Goal: Task Accomplishment & Management: Use online tool/utility

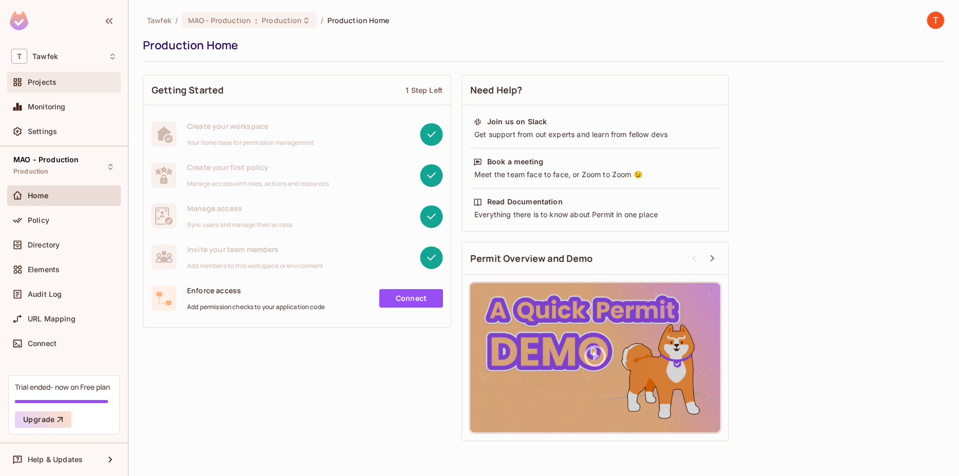
click at [78, 90] on div "Projects" at bounding box center [64, 82] width 114 height 21
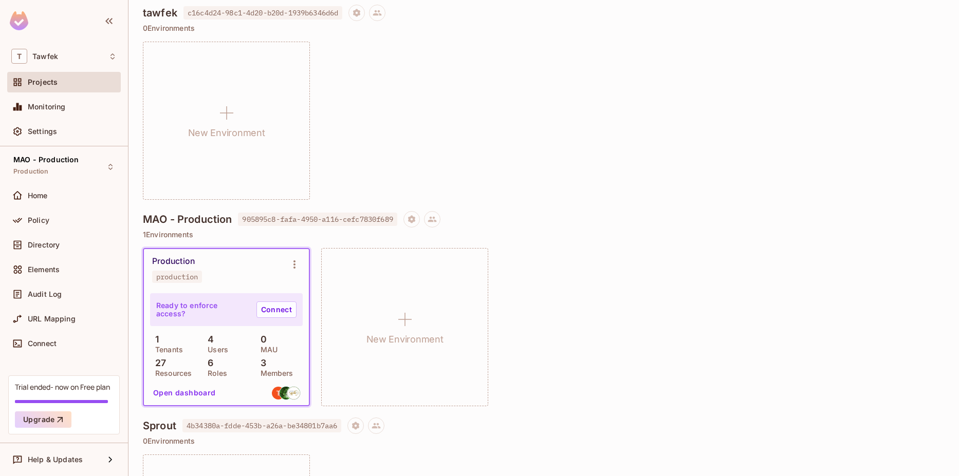
scroll to position [308, 0]
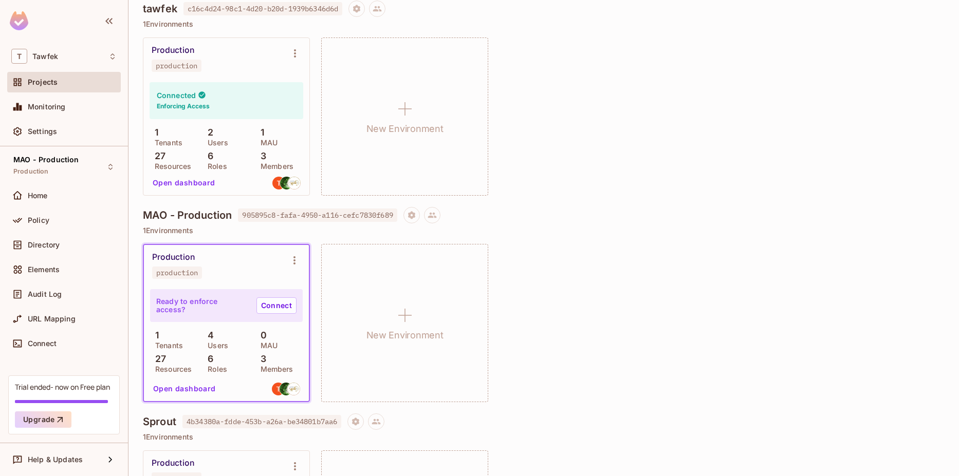
click at [364, 214] on span "905895c8-fafa-4950-a116-cefc7830f689" at bounding box center [317, 215] width 159 height 13
click at [603, 129] on div "Production production Connected Enforcing Access 1 Tenants 2 Users 1 MAU 27 Res…" at bounding box center [544, 117] width 802 height 158
click at [294, 260] on icon "Environment settings" at bounding box center [294, 260] width 2 height 8
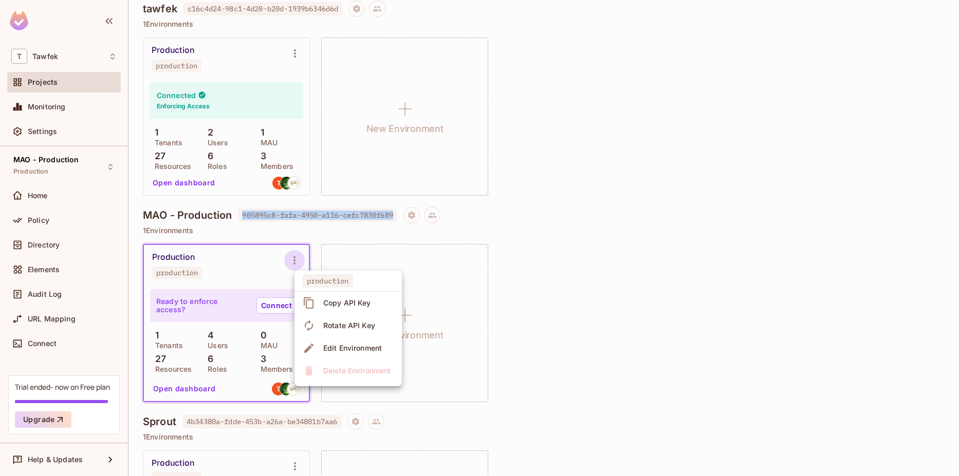
click at [335, 308] on span "Copy API Key" at bounding box center [347, 303] width 54 height 16
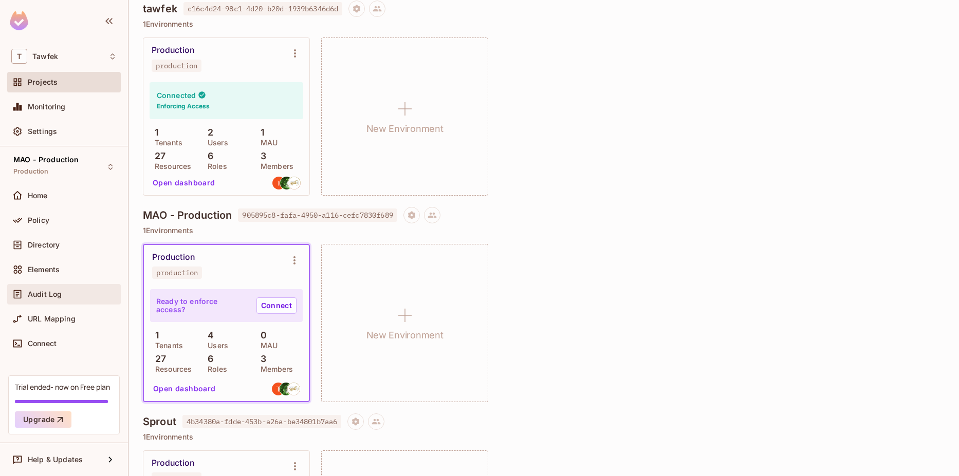
click at [48, 294] on span "Audit Log" at bounding box center [45, 294] width 34 height 8
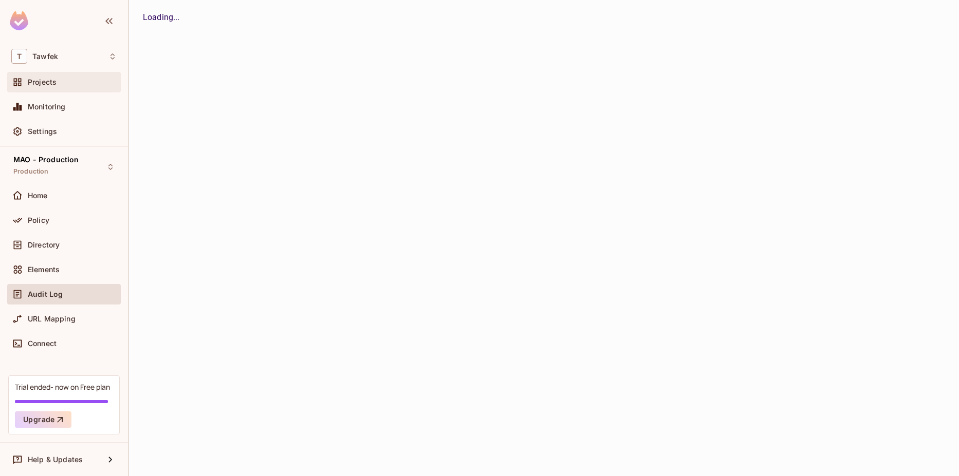
click at [60, 89] on div "Projects" at bounding box center [64, 82] width 114 height 21
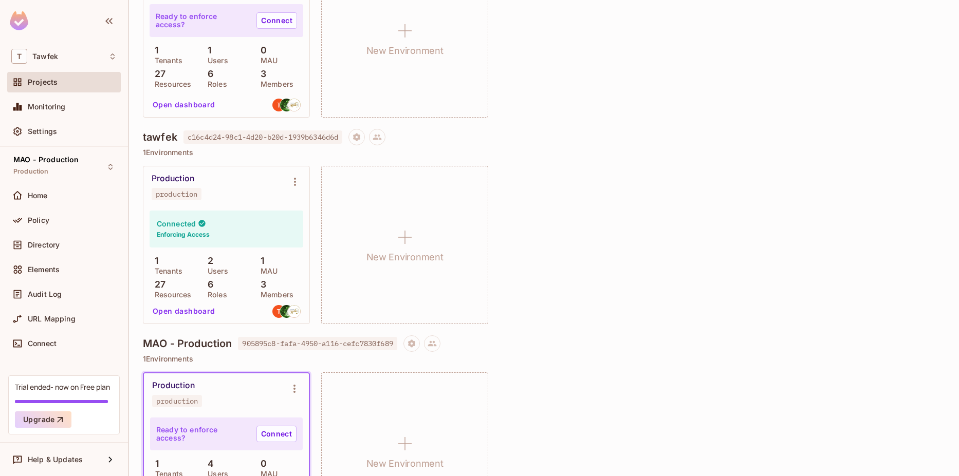
scroll to position [185, 0]
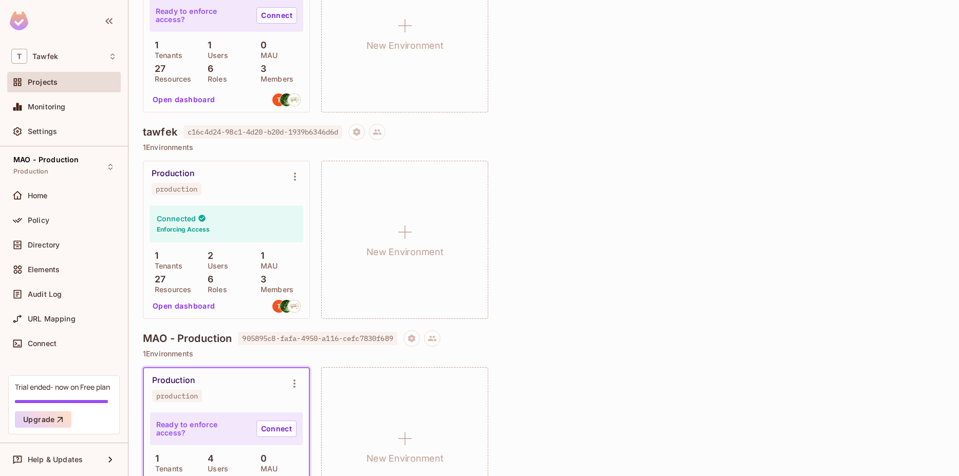
click at [72, 209] on div "Home" at bounding box center [64, 198] width 114 height 25
click at [84, 199] on div "Home" at bounding box center [72, 196] width 89 height 8
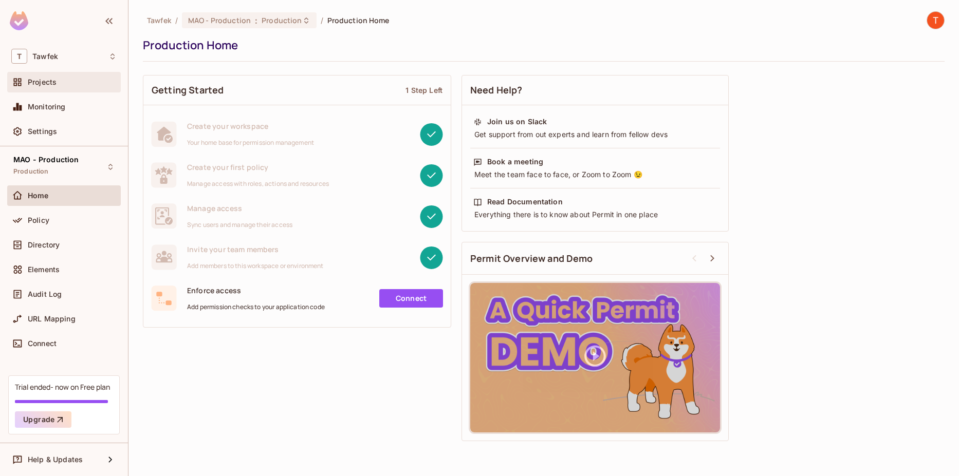
click at [44, 82] on span "Projects" at bounding box center [42, 82] width 29 height 8
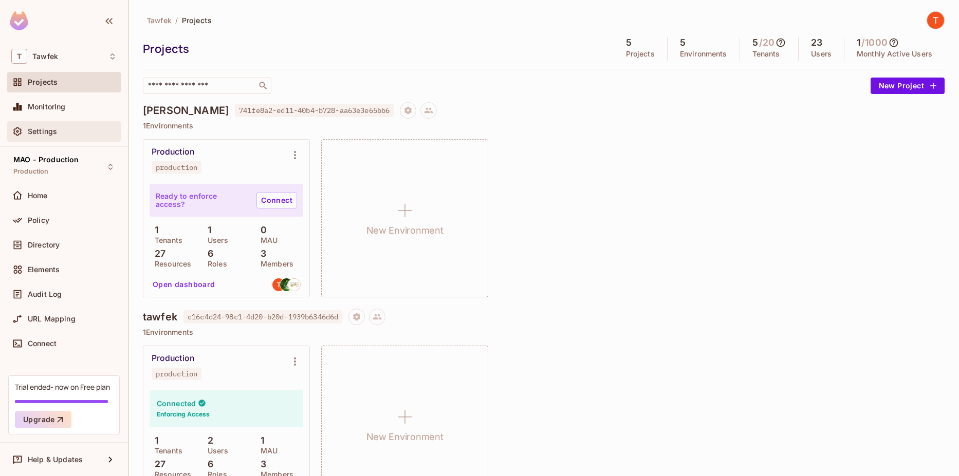
click at [40, 129] on span "Settings" at bounding box center [42, 131] width 29 height 8
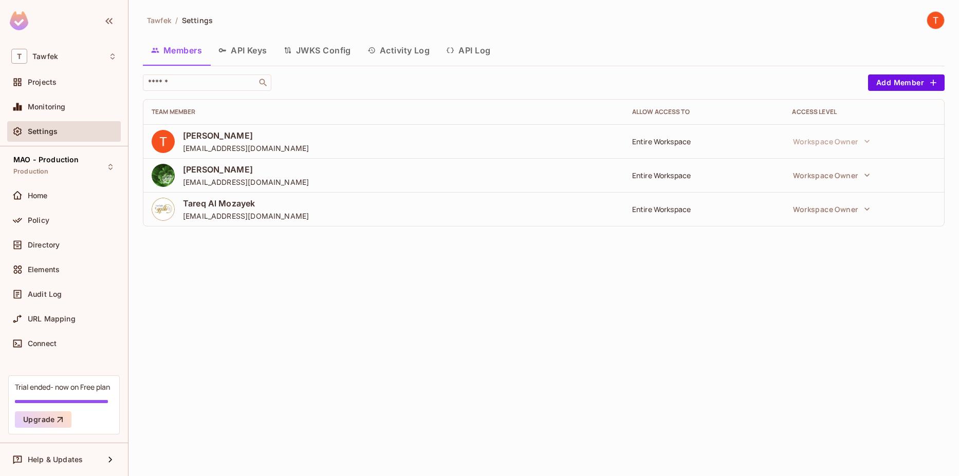
click at [460, 55] on button "API Log" at bounding box center [468, 51] width 61 height 26
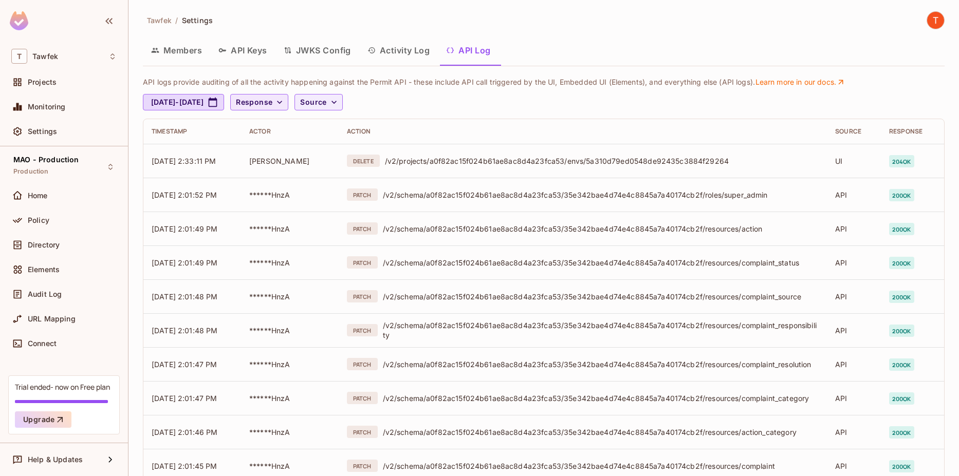
click at [272, 103] on span "Response" at bounding box center [254, 102] width 36 height 13
click at [289, 103] on div at bounding box center [479, 238] width 959 height 476
click at [326, 100] on span "Source" at bounding box center [313, 102] width 26 height 13
click at [348, 120] on li "API logs" at bounding box center [366, 126] width 60 height 22
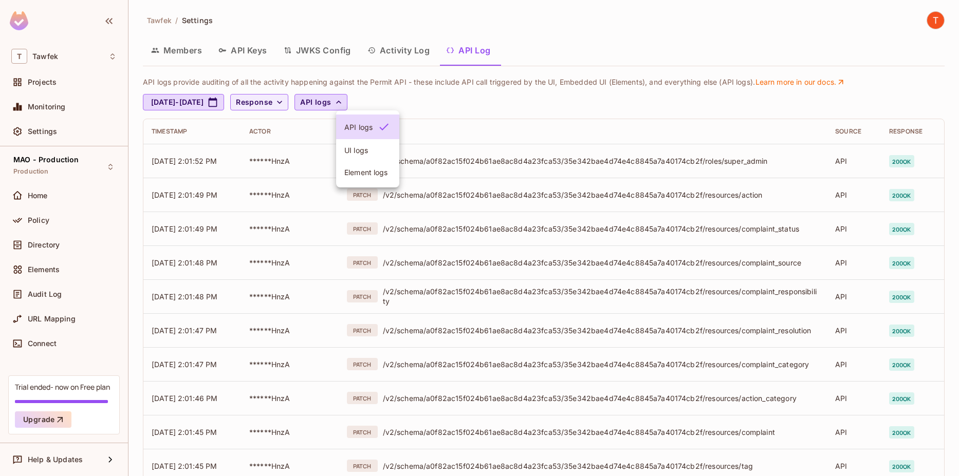
click at [404, 53] on div at bounding box center [479, 238] width 959 height 476
click at [406, 54] on button "Activity Log" at bounding box center [398, 51] width 79 height 26
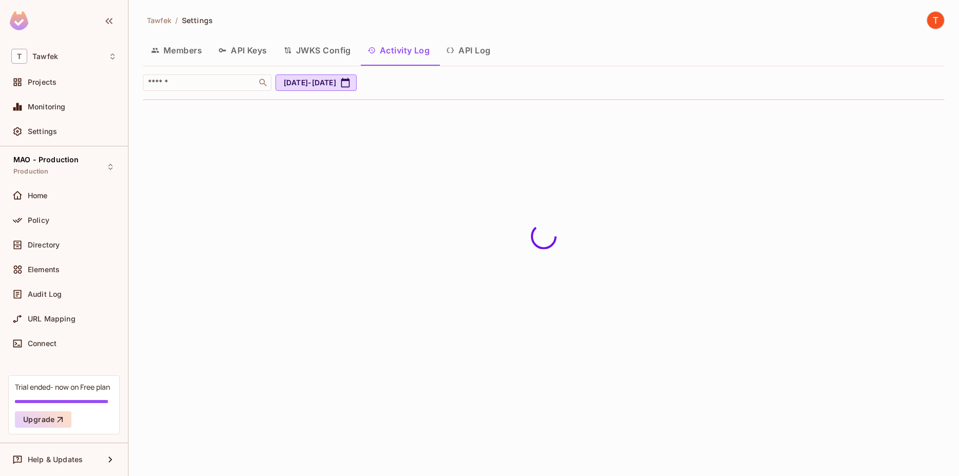
click at [260, 54] on button "API Keys" at bounding box center [242, 51] width 65 height 26
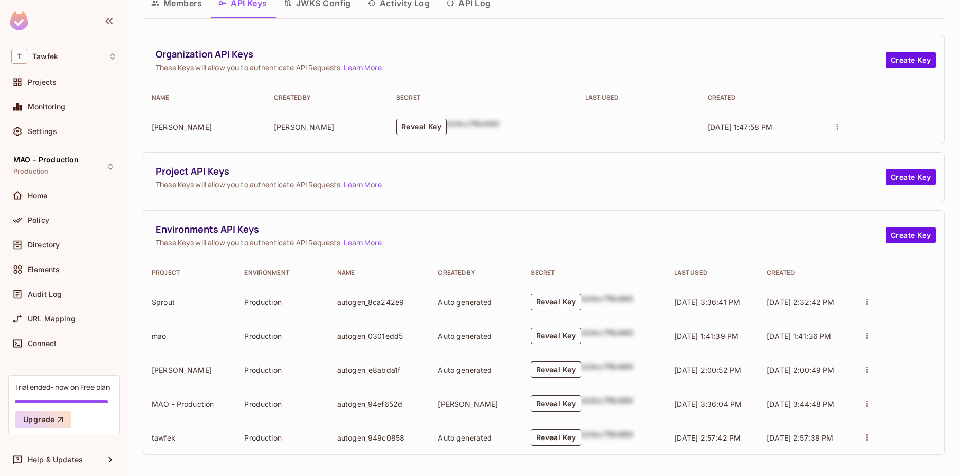
scroll to position [49, 0]
click at [559, 405] on button "Reveal Key" at bounding box center [556, 402] width 50 height 16
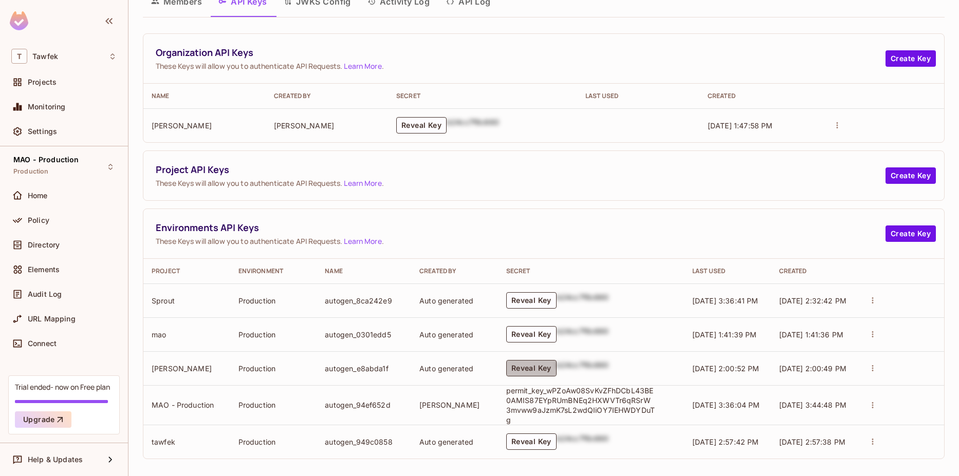
click at [517, 369] on button "Reveal Key" at bounding box center [531, 368] width 50 height 16
click at [527, 334] on button "Reveal Key" at bounding box center [531, 334] width 50 height 16
click at [532, 296] on button "Reveal Key" at bounding box center [531, 300] width 50 height 16
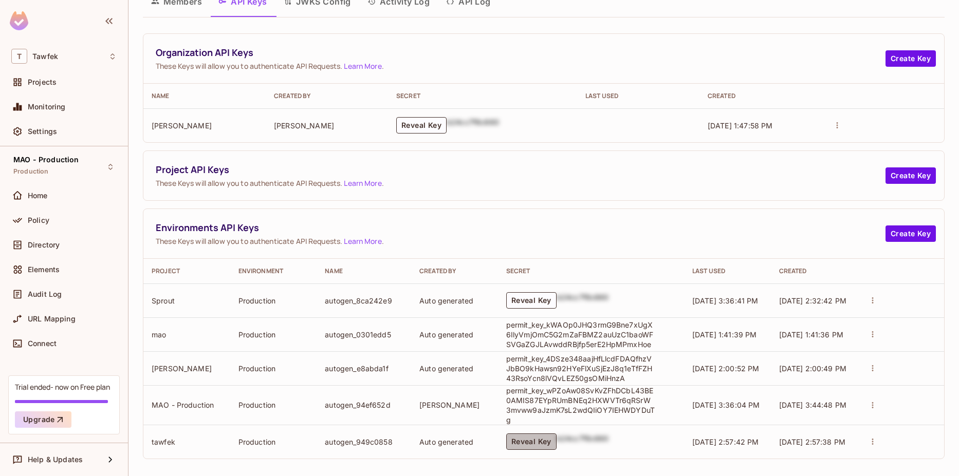
click at [537, 434] on button "Reveal Key" at bounding box center [531, 442] width 50 height 16
click at [644, 211] on div "Environments API Keys These Keys will allow you to authenticate API Requests. L…" at bounding box center [543, 234] width 801 height 50
click at [530, 386] on td "permit_key_wPZoAw08SvKvZFhDCbL43BE0AMIS87EYpRUmBNEq2HXWVTr6qRSrW3mvww9aJzmK7sL2…" at bounding box center [591, 405] width 186 height 40
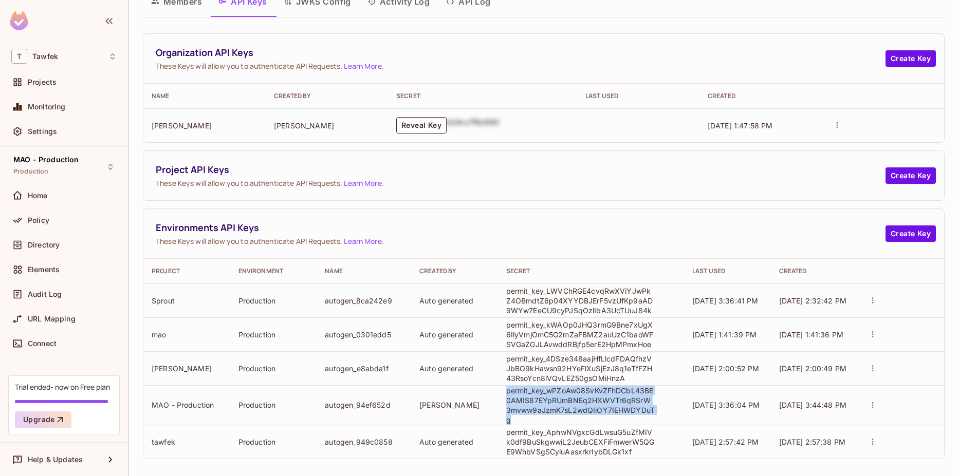
click at [530, 386] on td "permit_key_wPZoAw08SvKvZFhDCbL43BE0AMIS87EYpRUmBNEq2HXWVTr6qRSrW3mvww9aJzmK7sL2…" at bounding box center [591, 405] width 186 height 40
copy p "permit_key_wPZoAw08SvKvZFhDCbL43BE0AMIS87EYpRUmBNEq2HXWVTr6qRSrW3mvww9aJzmK7sL2…"
click at [642, 208] on div "Organization API Keys These Keys will allow you to authenticate API Requests. L…" at bounding box center [544, 246] width 802 height 426
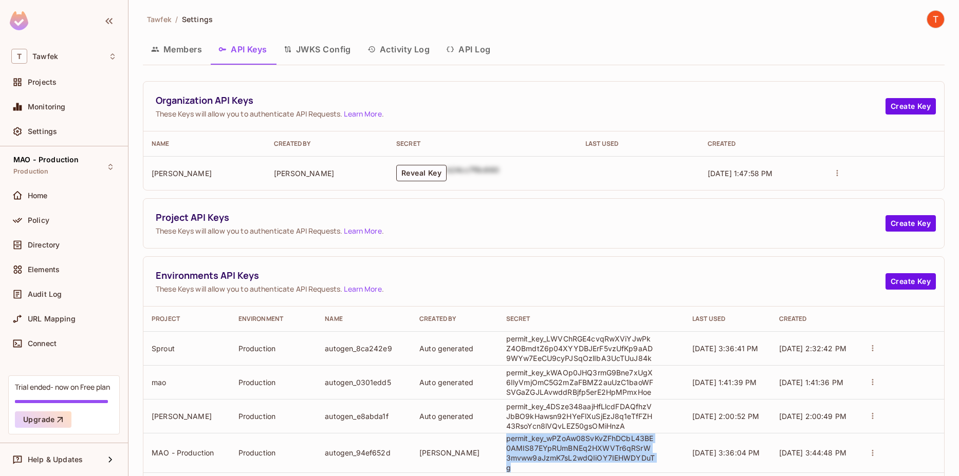
scroll to position [0, 0]
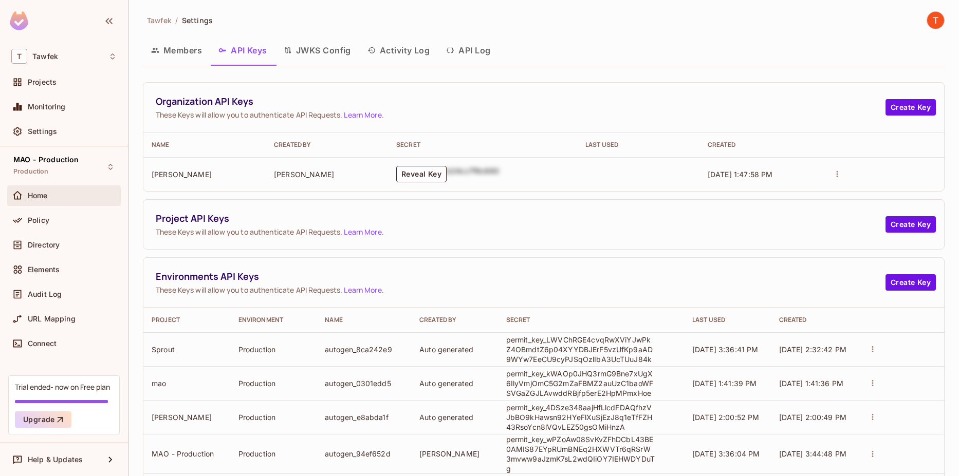
click at [75, 192] on div "Home" at bounding box center [72, 196] width 89 height 8
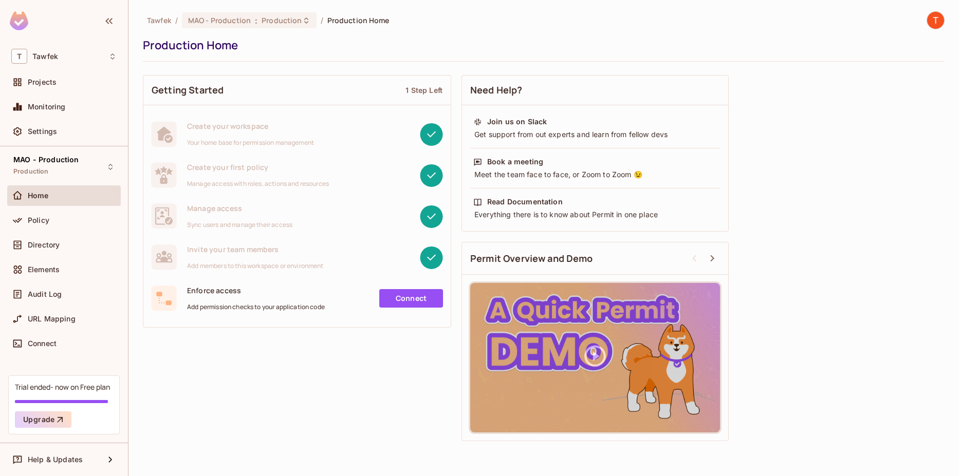
click at [73, 204] on div "Home" at bounding box center [64, 196] width 114 height 21
click at [69, 216] on div "Policy" at bounding box center [72, 220] width 89 height 8
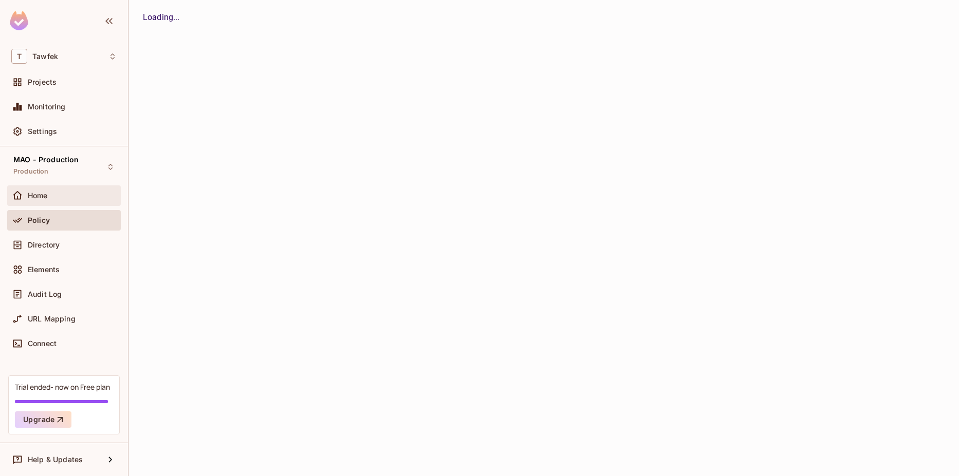
click at [67, 193] on div "Home" at bounding box center [72, 196] width 89 height 8
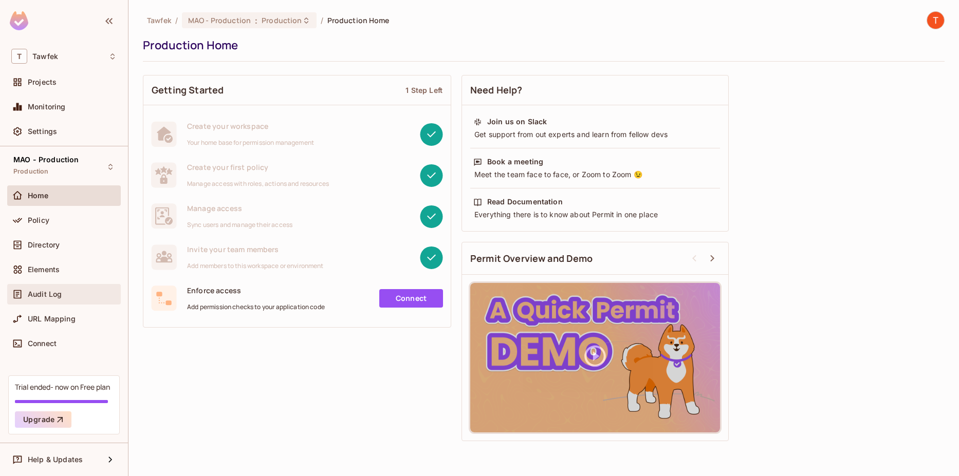
click at [59, 302] on div "Audit Log" at bounding box center [64, 294] width 114 height 21
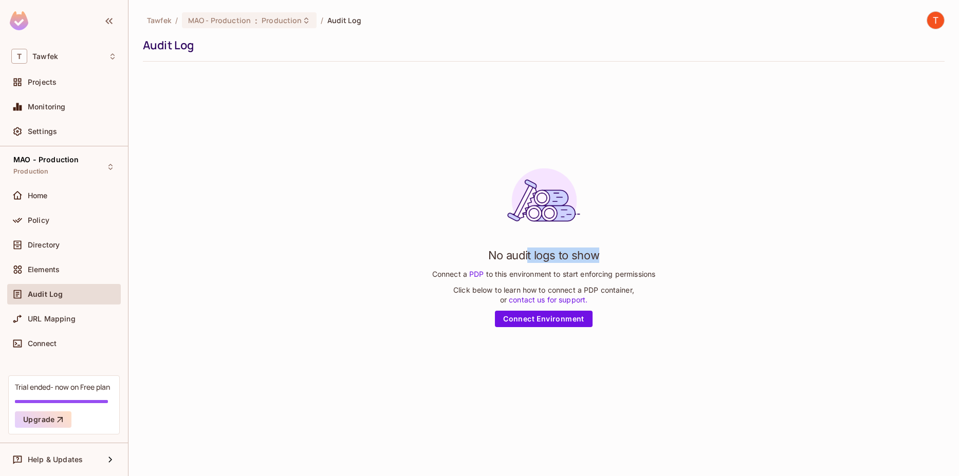
drag, startPoint x: 529, startPoint y: 261, endPoint x: 603, endPoint y: 261, distance: 74.0
click at [603, 261] on div "No audit logs to show Connect a PDP to this environment to start enforcing perm…" at bounding box center [543, 243] width 223 height 167
click at [553, 313] on link "Connect Environment" at bounding box center [544, 319] width 98 height 16
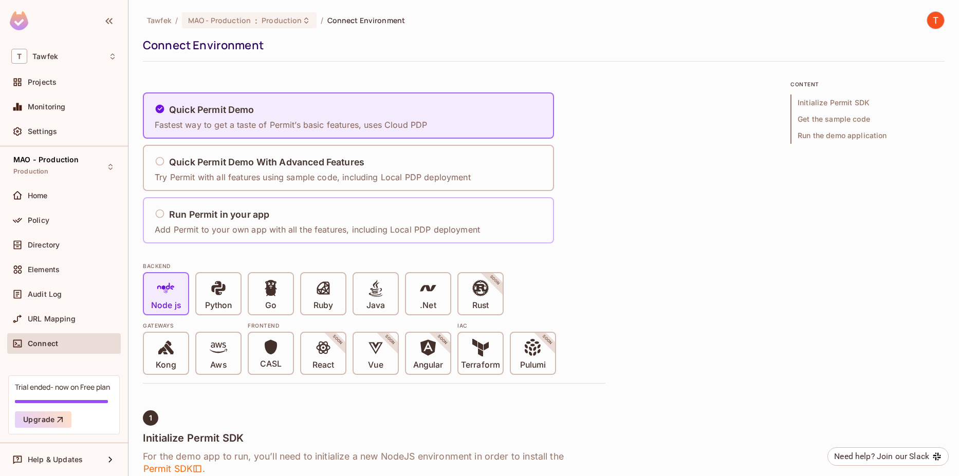
click at [385, 221] on div "Run Permit in your app Add Permit to your own app with all the features, includ…" at bounding box center [317, 221] width 325 height 30
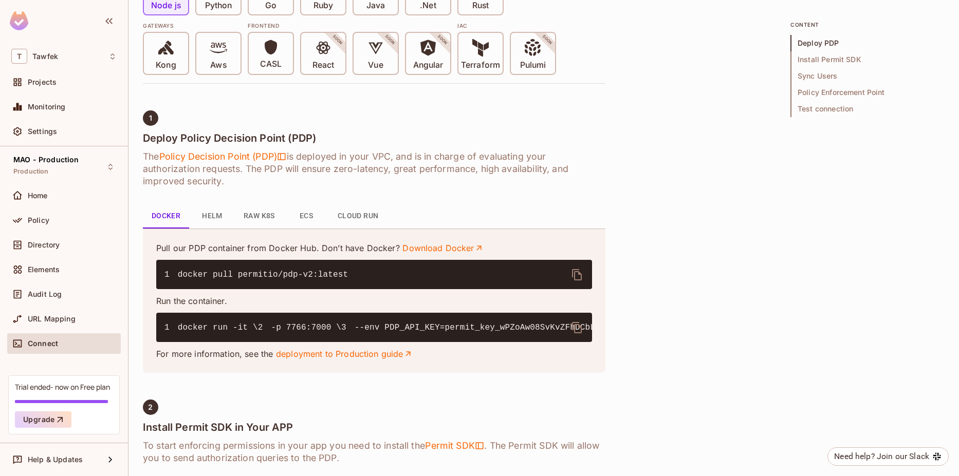
scroll to position [308, 0]
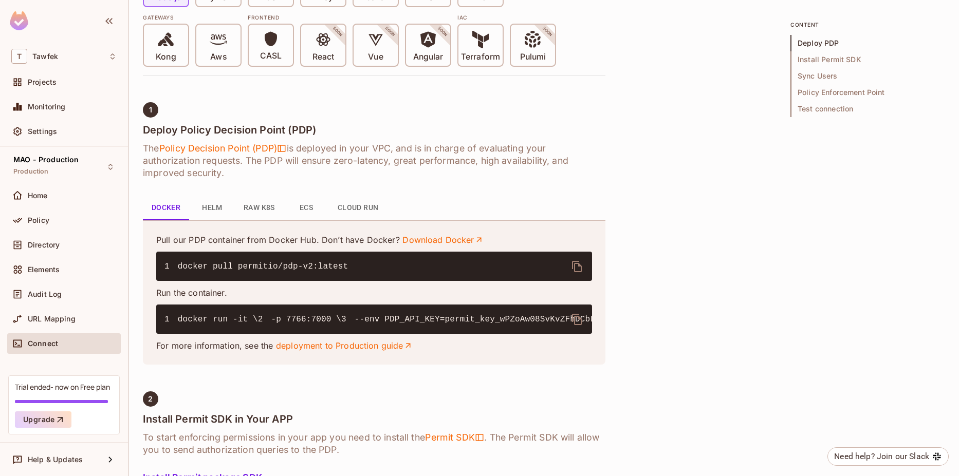
click at [242, 324] on code "1 docker run -it \ 2 -p 7766:7000 \ 3 --env PDP_API_KEY=permit_key_wPZoAw08SvKv…" at bounding box center [675, 319] width 1023 height 9
copy code "PDP_DEBUG=True"
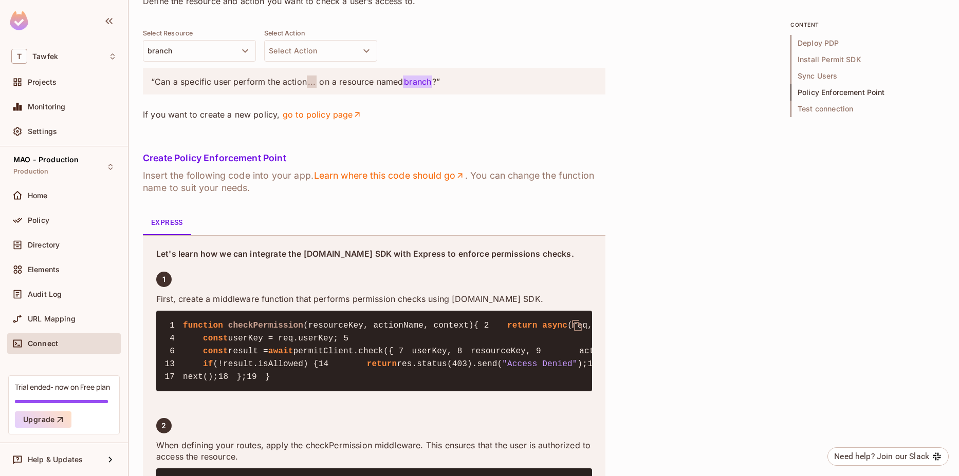
scroll to position [1418, 0]
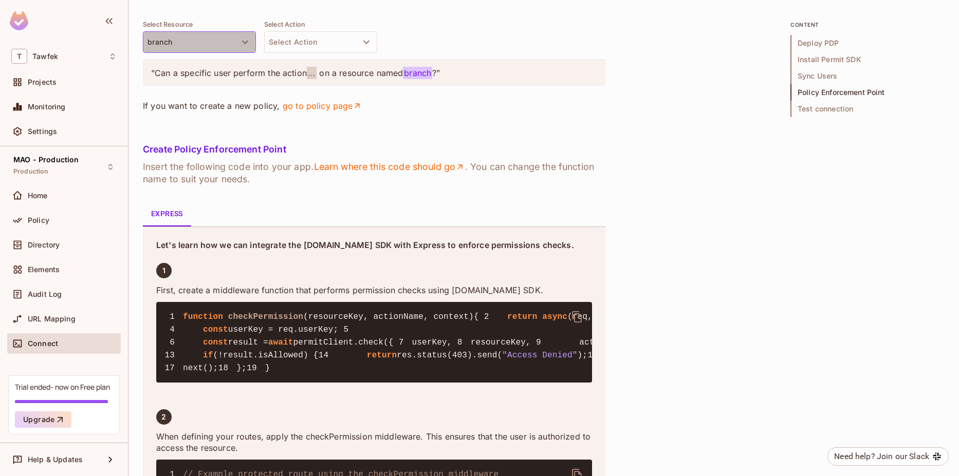
click at [230, 53] on button "branch" at bounding box center [199, 42] width 113 height 22
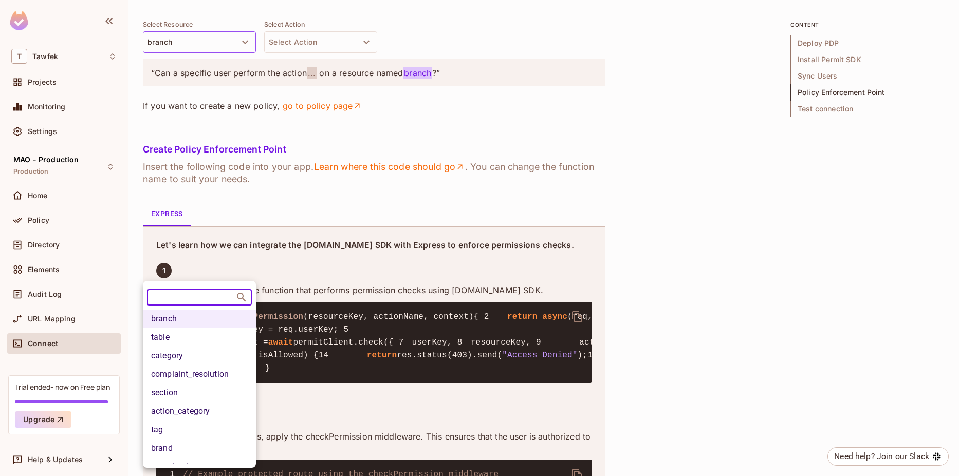
click at [230, 273] on div at bounding box center [479, 238] width 959 height 476
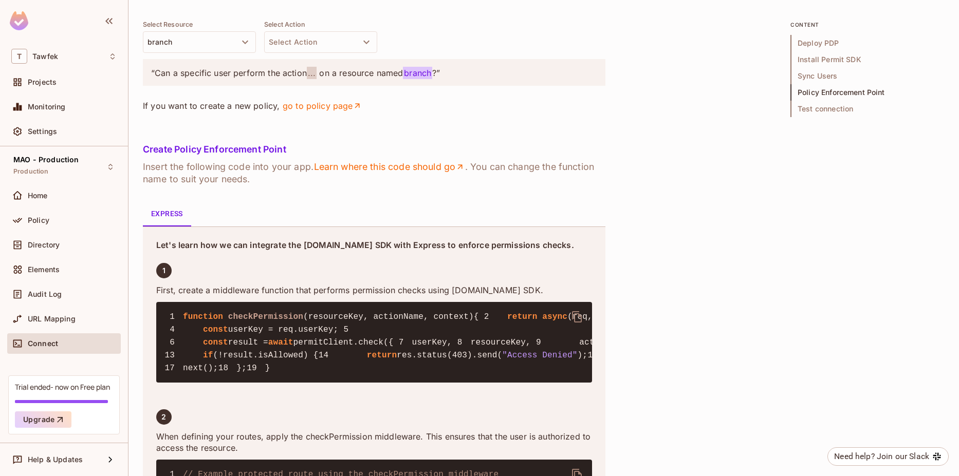
click at [268, 273] on body "T Tawfek Projects Monitoring Settings MAO - Production Production Home Policy D…" at bounding box center [479, 238] width 959 height 476
click at [282, 53] on button "Select Action" at bounding box center [320, 42] width 113 height 22
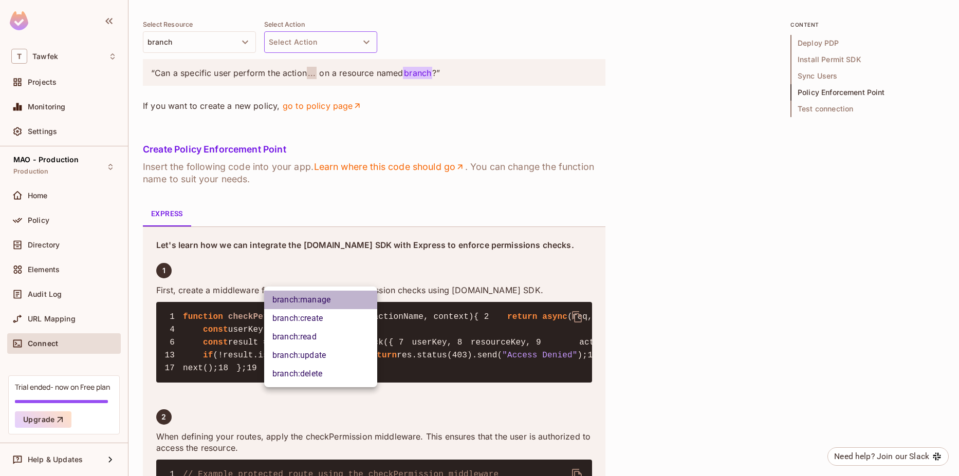
click at [313, 303] on li "branch:manage" at bounding box center [320, 300] width 113 height 18
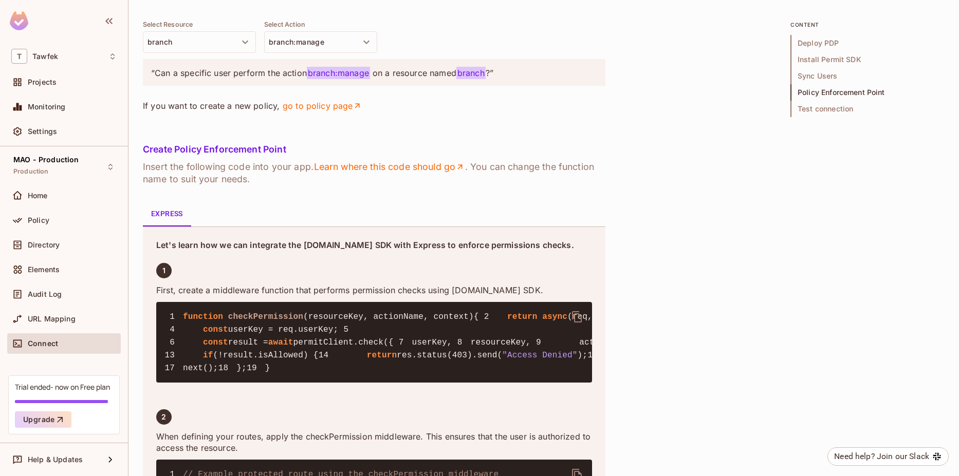
click at [500, 53] on div "Select Resource branch Select Action branch:manage" at bounding box center [374, 37] width 462 height 32
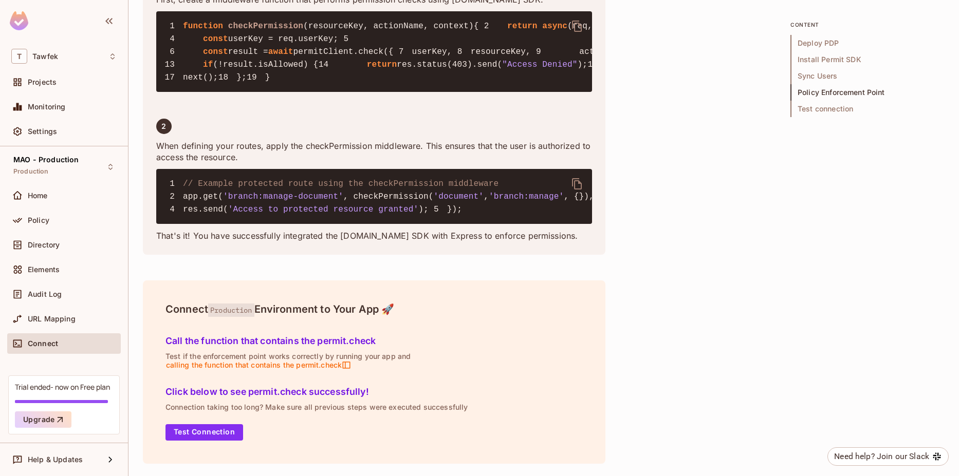
scroll to position [1788, 0]
drag, startPoint x: 208, startPoint y: 264, endPoint x: 324, endPoint y: 295, distance: 120.7
click at [324, 92] on pre "1 function checkPermission ( resourceKey, actionName, context ) { 2 return asyn…" at bounding box center [374, 51] width 436 height 81
click at [326, 92] on pre "1 function checkPermission ( resourceKey, actionName, context ) { 2 return asyn…" at bounding box center [374, 51] width 436 height 81
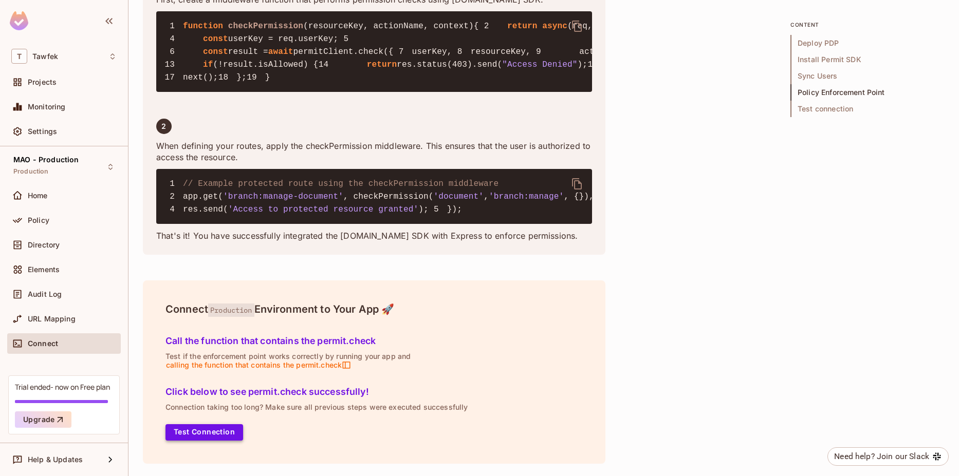
click at [176, 437] on button "Test Connection" at bounding box center [204, 432] width 78 height 16
drag, startPoint x: 261, startPoint y: 391, endPoint x: 368, endPoint y: 388, distance: 108.0
click at [368, 388] on h5 "Click below to see permit.check successfully!" at bounding box center [373, 392] width 417 height 10
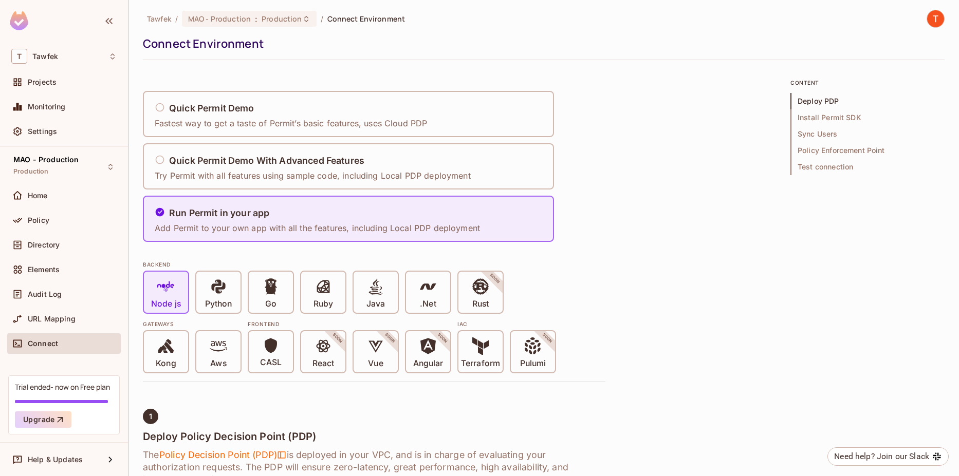
scroll to position [0, 0]
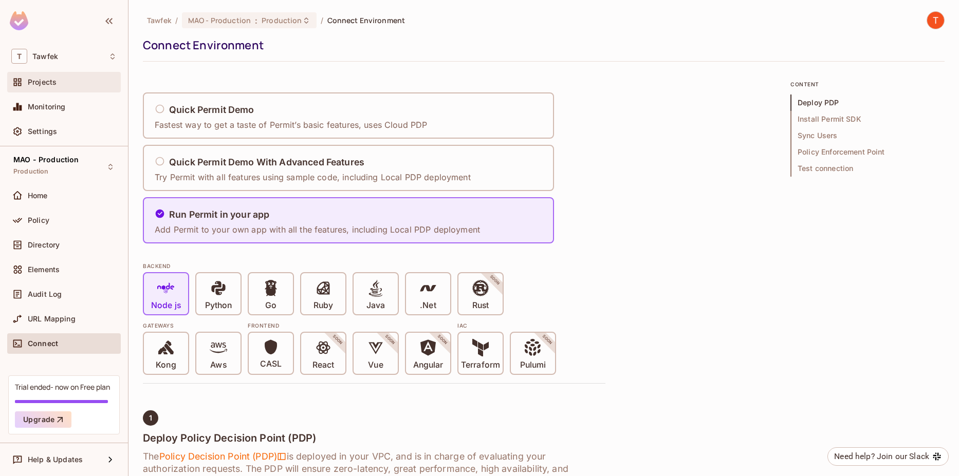
click at [46, 78] on span "Projects" at bounding box center [42, 82] width 29 height 8
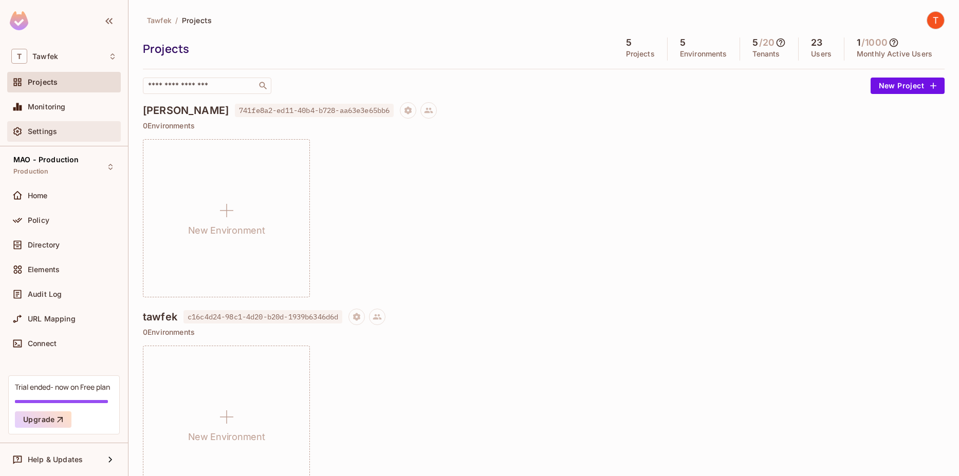
click at [43, 130] on span "Settings" at bounding box center [42, 131] width 29 height 8
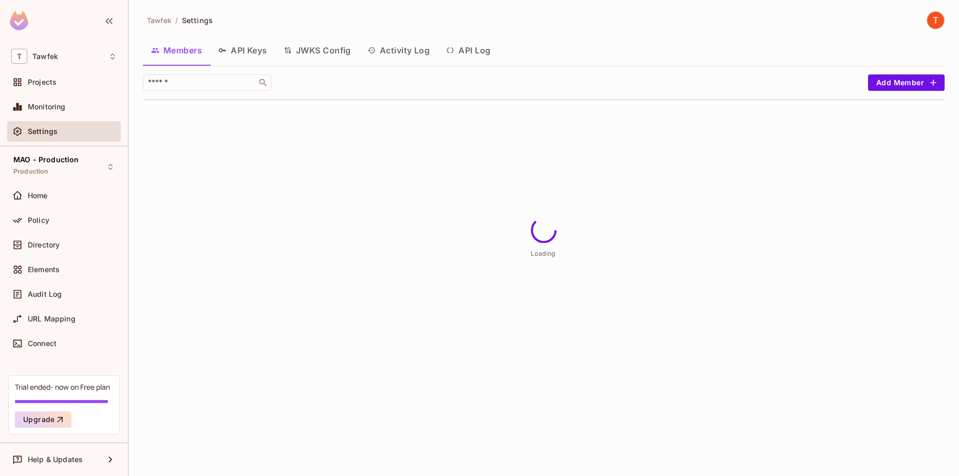
click at [249, 51] on button "API Keys" at bounding box center [242, 51] width 65 height 26
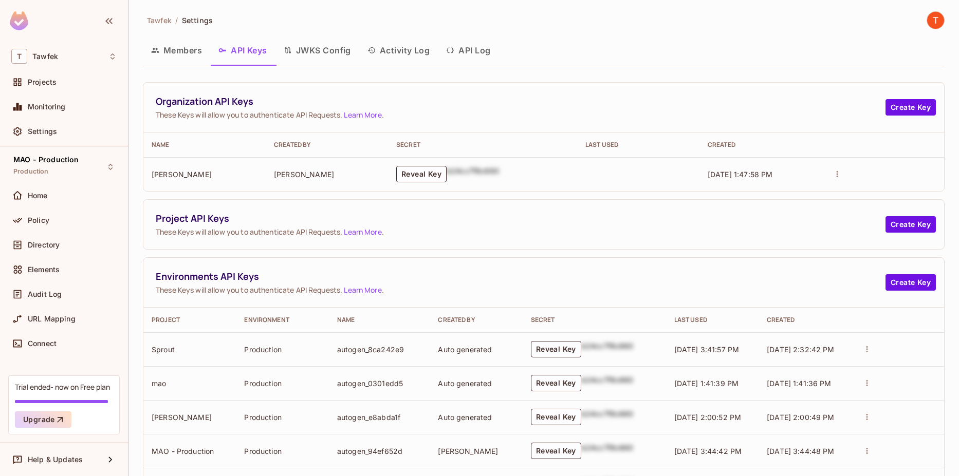
click at [612, 94] on div "Organization API Keys These Keys will allow you to authenticate API Requests. L…" at bounding box center [543, 108] width 801 height 50
